Goal: Check status: Check status

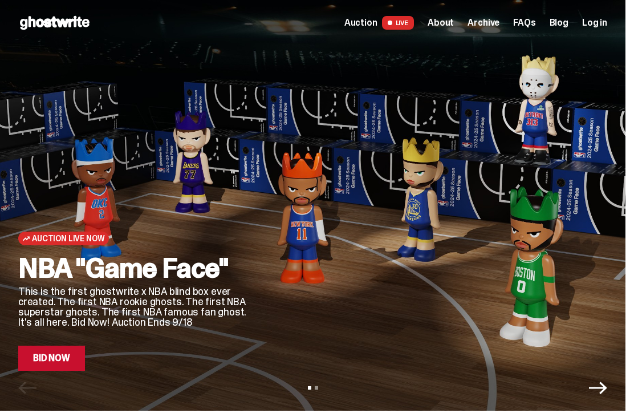
click at [607, 23] on span "Log in" at bounding box center [594, 22] width 25 height 9
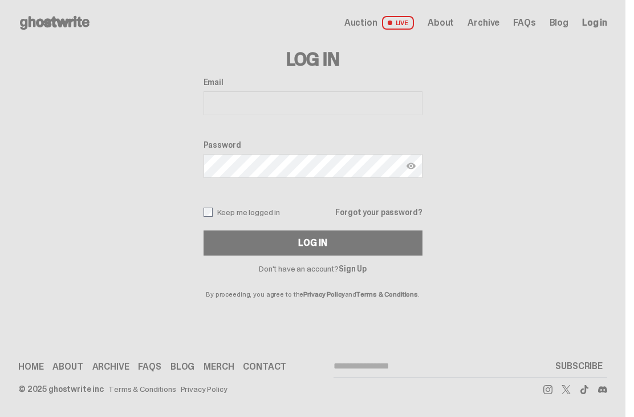
click at [352, 108] on input "Email" at bounding box center [313, 103] width 219 height 24
type input "**********"
click at [317, 243] on button "Log In" at bounding box center [313, 242] width 219 height 25
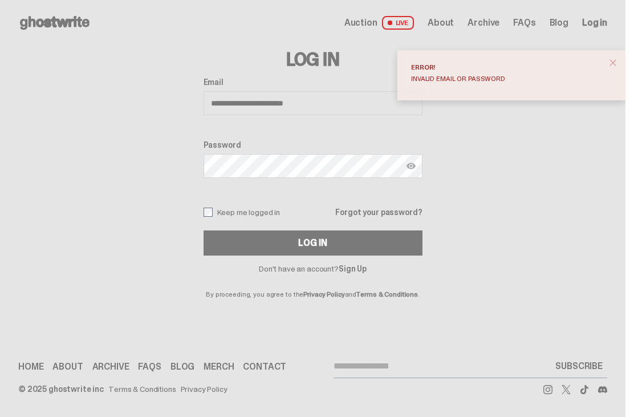
click at [623, 65] on button "close" at bounding box center [613, 62] width 21 height 21
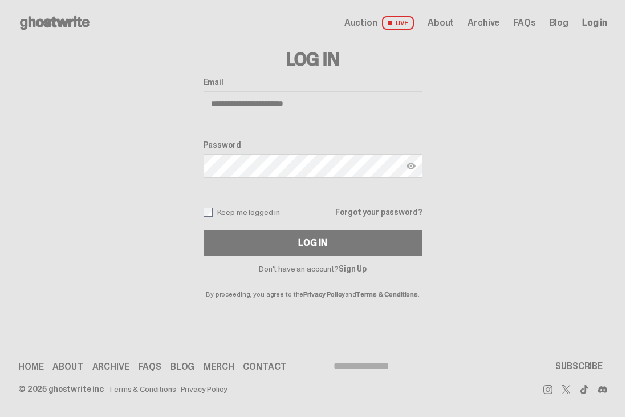
click at [372, 250] on button "Log In" at bounding box center [313, 242] width 219 height 25
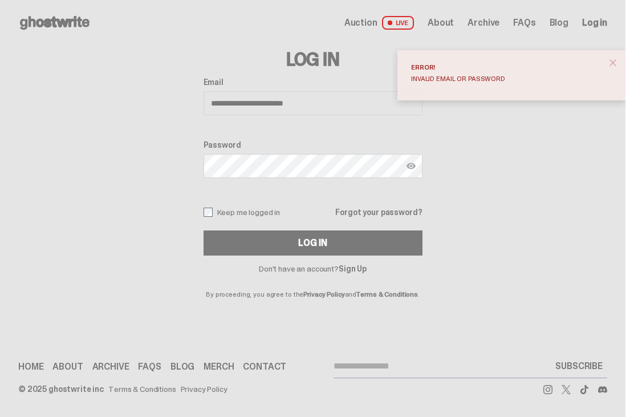
click at [415, 168] on img at bounding box center [411, 165] width 9 height 9
click at [317, 243] on button "Log In" at bounding box center [313, 242] width 219 height 25
click at [416, 165] on img at bounding box center [411, 165] width 9 height 9
click at [317, 243] on button "Log In" at bounding box center [313, 242] width 219 height 25
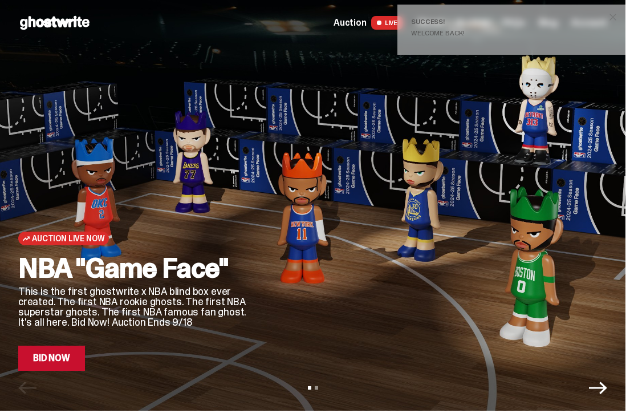
click at [491, 165] on div at bounding box center [440, 246] width 333 height 250
click at [313, 59] on div "Auction Live Now NBA "Game Face" This is the first ghostwrite x NBA blind box e…" at bounding box center [313, 208] width 626 height 325
click at [623, 13] on button "close" at bounding box center [613, 17] width 21 height 21
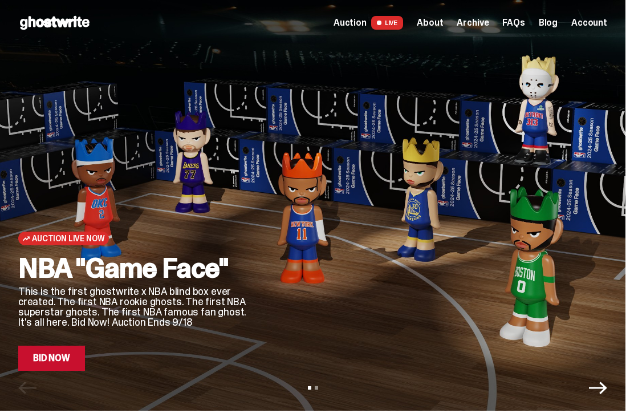
click at [607, 27] on span "Account" at bounding box center [589, 22] width 36 height 9
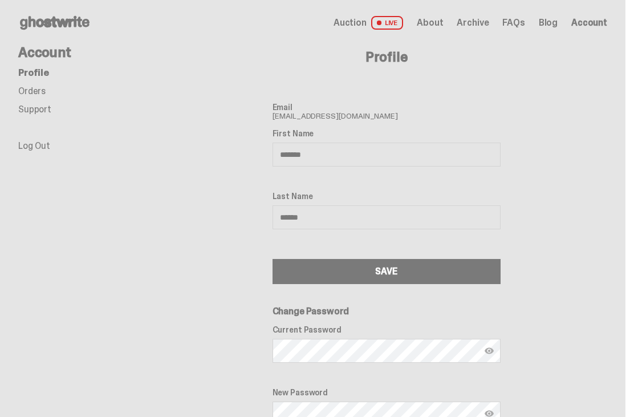
click at [33, 93] on link "Orders" at bounding box center [31, 91] width 27 height 12
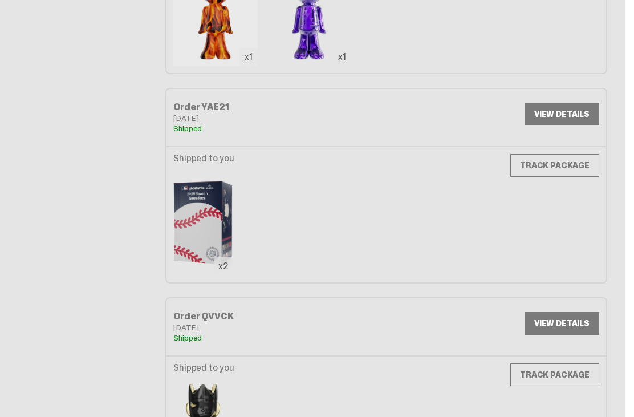
scroll to position [213, 0]
click at [570, 163] on link "TRACK PACKAGE" at bounding box center [554, 165] width 89 height 23
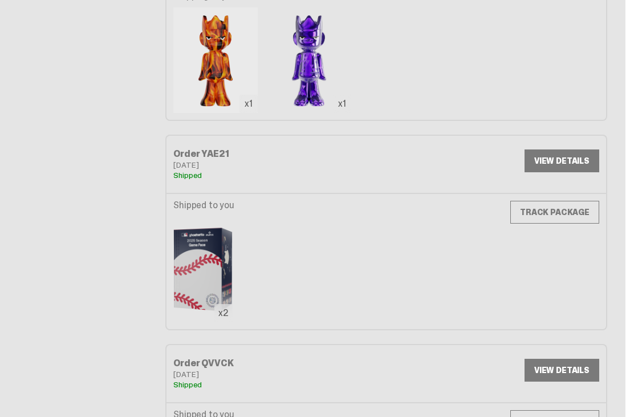
scroll to position [166, 0]
click at [573, 167] on link "VIEW DETAILS" at bounding box center [562, 160] width 75 height 23
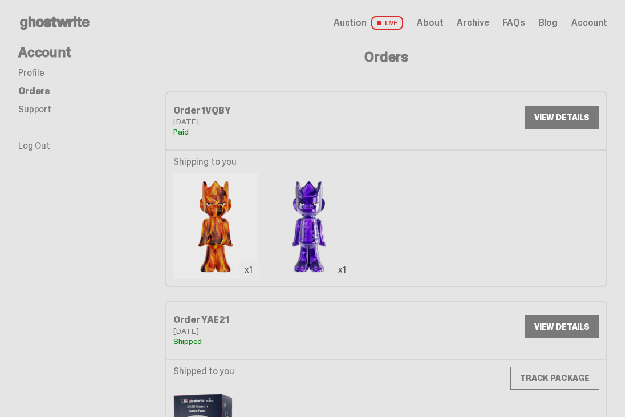
click at [573, 112] on link "VIEW DETAILS" at bounding box center [562, 117] width 75 height 23
